Goal: Information Seeking & Learning: Learn about a topic

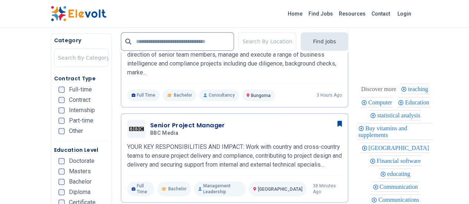
scroll to position [231, 0]
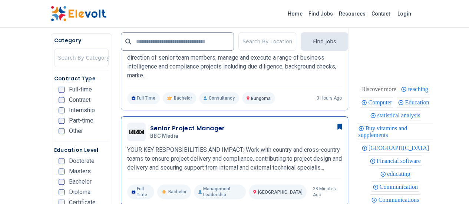
click at [186, 124] on h3 "Senior Project Manager" at bounding box center [187, 128] width 75 height 9
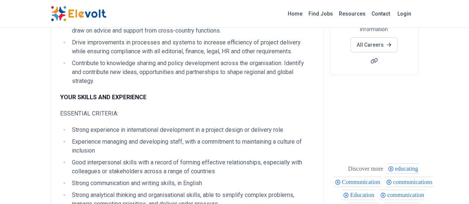
scroll to position [148, 0]
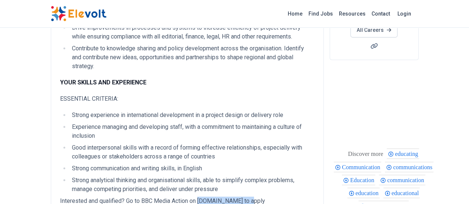
drag, startPoint x: 154, startPoint y: 165, endPoint x: 202, endPoint y: 166, distance: 47.5
click at [202, 197] on p "Interested and qualified? Go to BBC Media Action on careers.bbc.co.uk to apply" at bounding box center [187, 201] width 254 height 9
copy p "careers.bbc.co.uk"
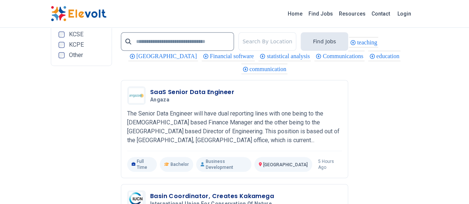
scroll to position [1629, 0]
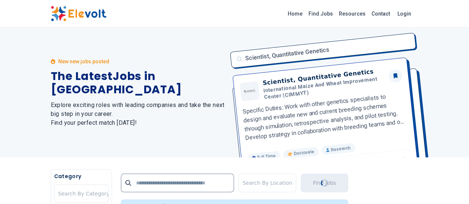
scroll to position [76, 0]
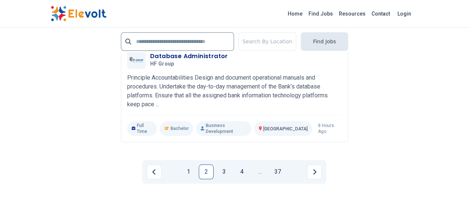
scroll to position [1691, 0]
